Goal: Transaction & Acquisition: Book appointment/travel/reservation

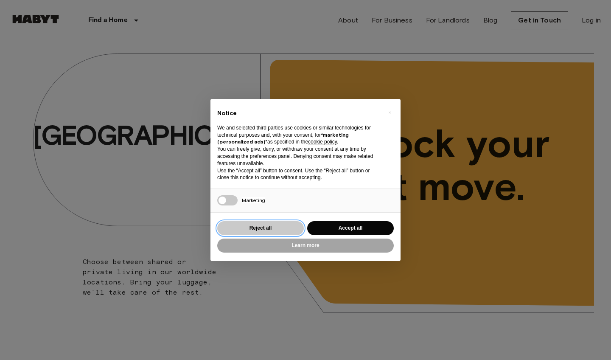
click at [256, 228] on button "Reject all" at bounding box center [260, 228] width 87 height 14
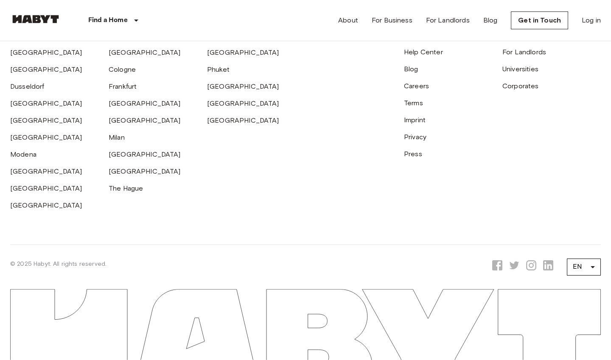
scroll to position [2316, 0]
click at [121, 56] on link "[GEOGRAPHIC_DATA]" at bounding box center [145, 52] width 72 height 8
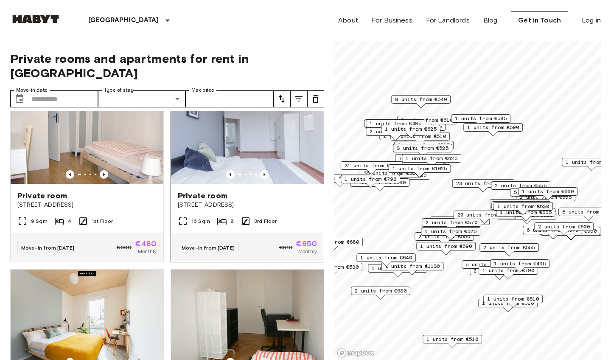
scroll to position [423, 0]
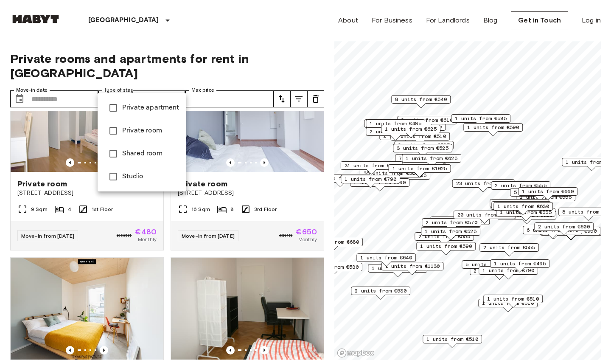
click at [134, 177] on span "Studio" at bounding box center [150, 176] width 57 height 10
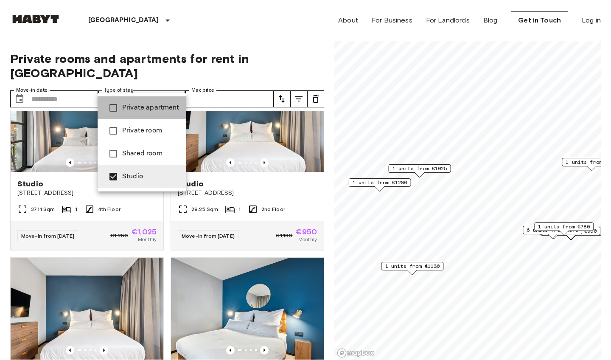
click at [135, 109] on span "Private apartment" at bounding box center [150, 108] width 57 height 10
type input "**********"
click at [87, 84] on div at bounding box center [305, 180] width 611 height 360
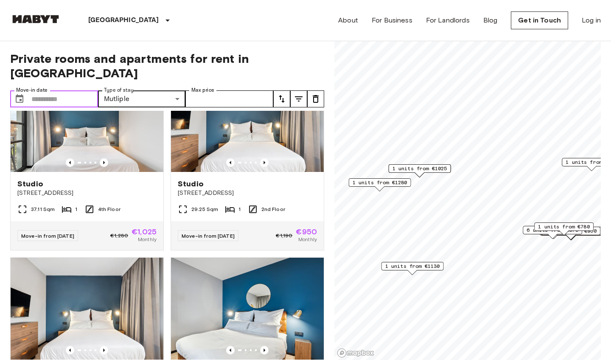
click at [77, 90] on input "Move-in date" at bounding box center [64, 98] width 67 height 17
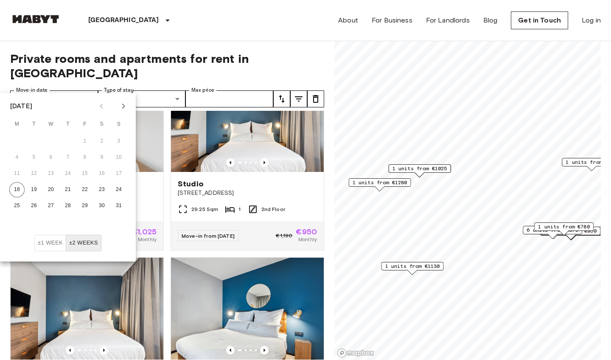
click at [124, 102] on icon "Next month" at bounding box center [123, 106] width 10 height 10
click at [49, 142] on button "1" at bounding box center [50, 141] width 15 height 15
type input "**********"
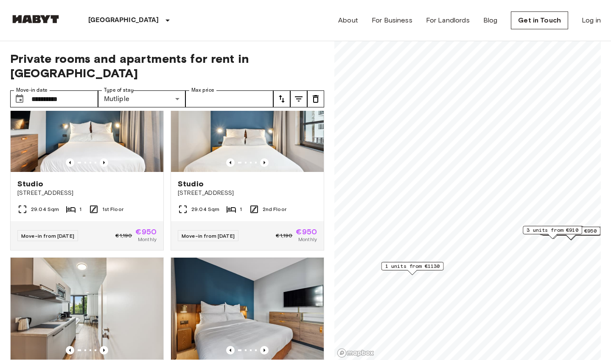
click at [255, 74] on div "**********" at bounding box center [167, 200] width 314 height 319
click at [249, 90] on input "Max price" at bounding box center [229, 98] width 88 height 17
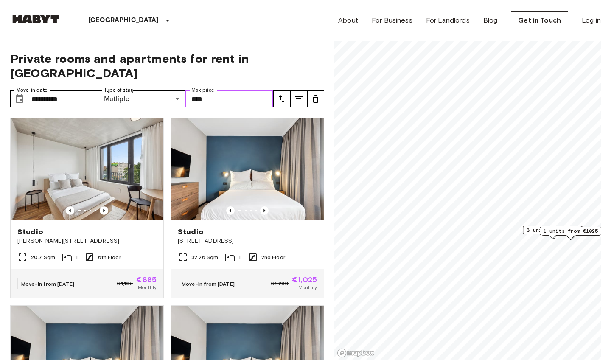
type input "****"
click at [299, 96] on icon "tune" at bounding box center [299, 98] width 8 height 5
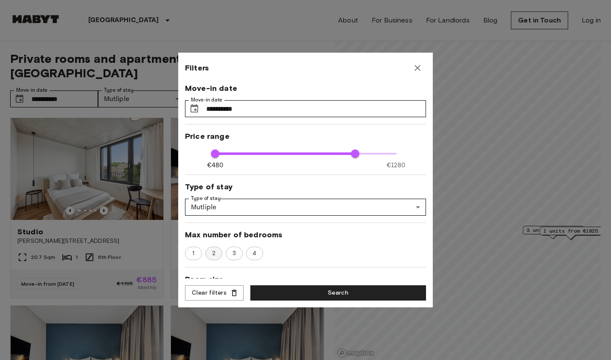
click at [211, 249] on div "2" at bounding box center [213, 253] width 17 height 14
click at [191, 255] on span "1" at bounding box center [193, 253] width 11 height 8
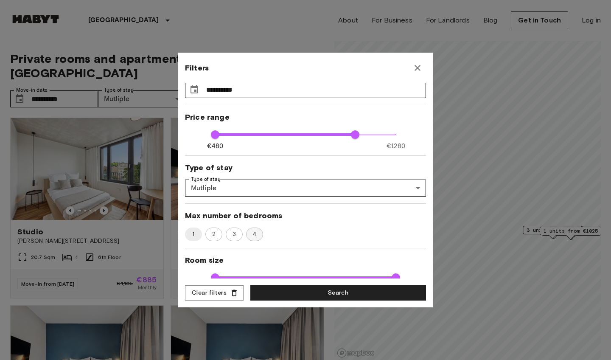
scroll to position [20, 0]
click at [213, 235] on span "2" at bounding box center [213, 234] width 13 height 8
type input "**"
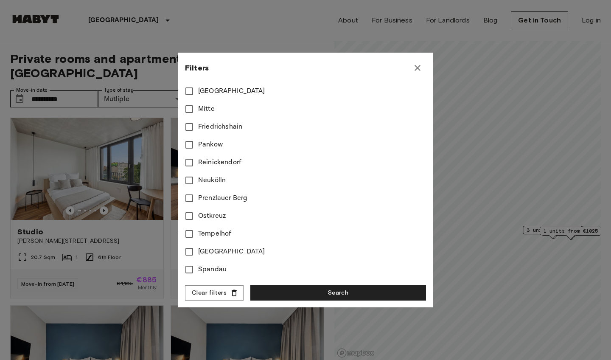
scroll to position [366, 0]
click at [281, 288] on button "Search" at bounding box center [338, 293] width 176 height 16
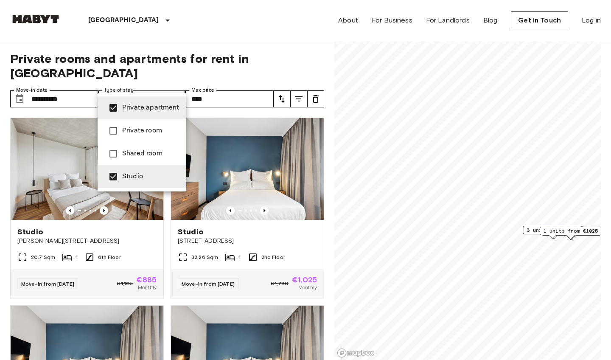
click at [168, 29] on div at bounding box center [305, 180] width 611 height 360
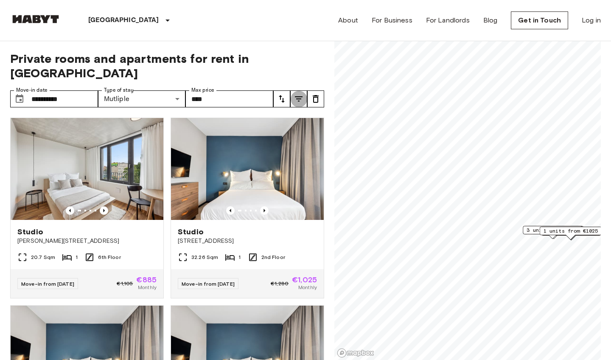
click at [297, 94] on icon "tune" at bounding box center [299, 99] width 10 height 10
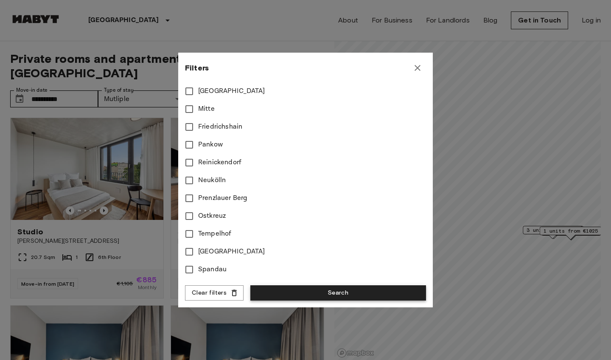
scroll to position [366, 0]
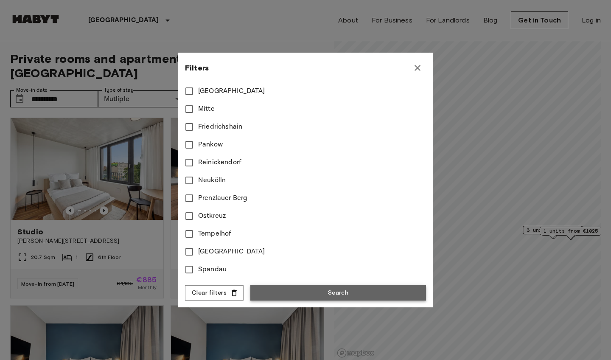
click at [294, 295] on button "Search" at bounding box center [338, 293] width 176 height 16
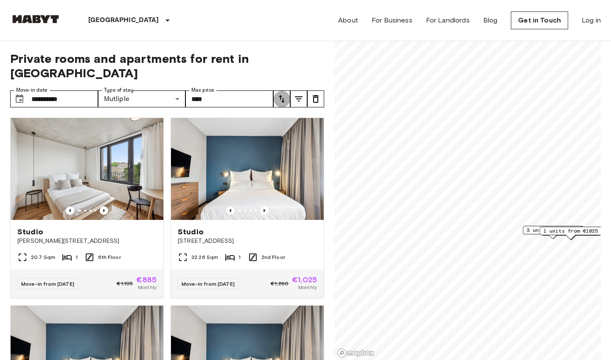
click at [286, 94] on icon "tune" at bounding box center [282, 99] width 10 height 10
click at [297, 42] on div at bounding box center [305, 180] width 611 height 360
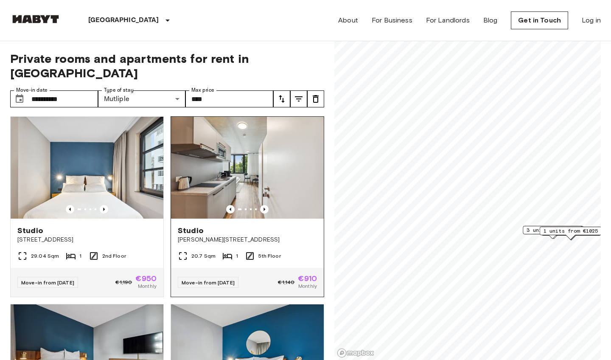
scroll to position [374, 0]
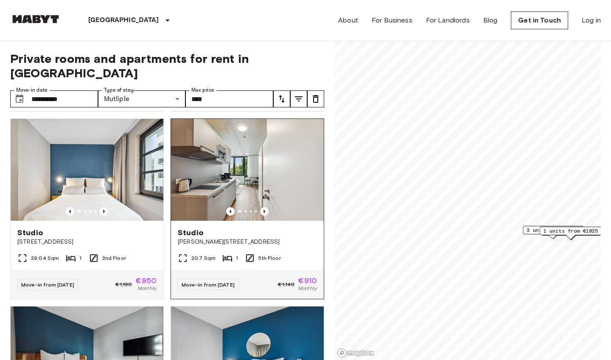
click at [240, 185] on img at bounding box center [247, 170] width 153 height 102
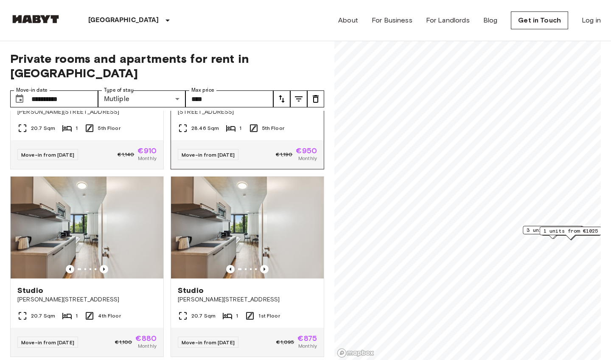
scroll to position [1441, 0]
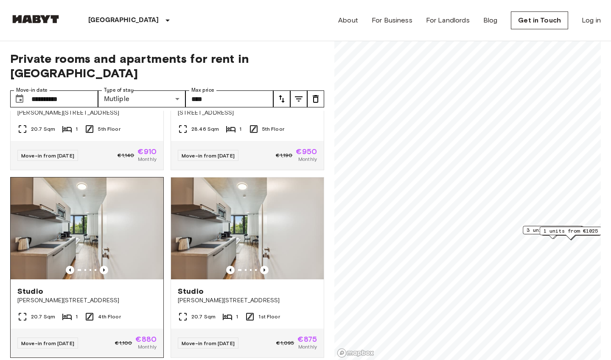
click at [143, 217] on img at bounding box center [87, 228] width 153 height 102
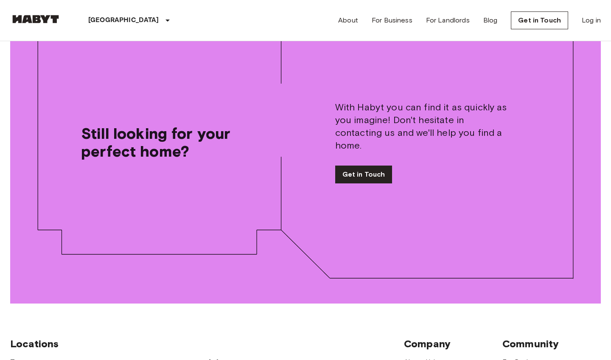
scroll to position [1067, 0]
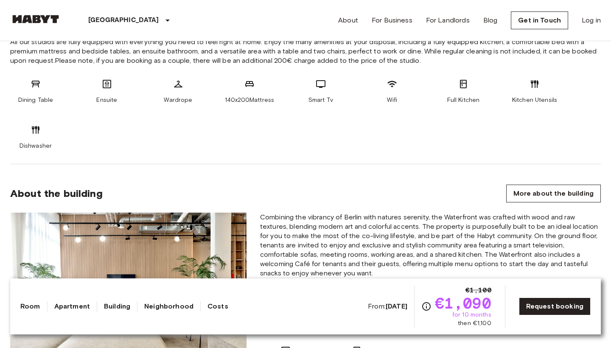
scroll to position [362, 0]
